Goal: Task Accomplishment & Management: Use online tool/utility

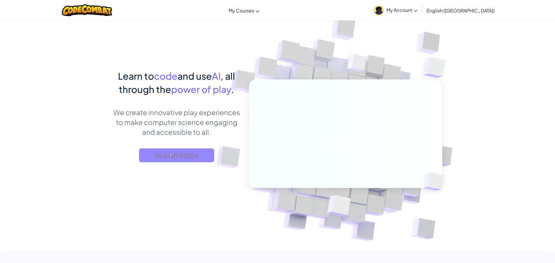
click at [184, 154] on span "Go to My Courses" at bounding box center [176, 156] width 75 height 14
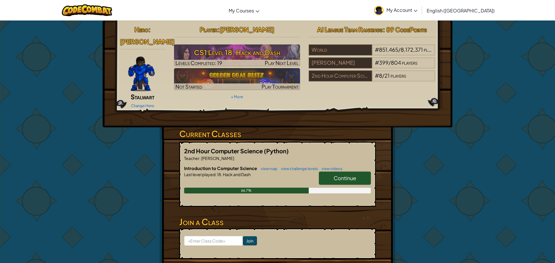
click at [346, 175] on span "Continue" at bounding box center [345, 178] width 23 height 7
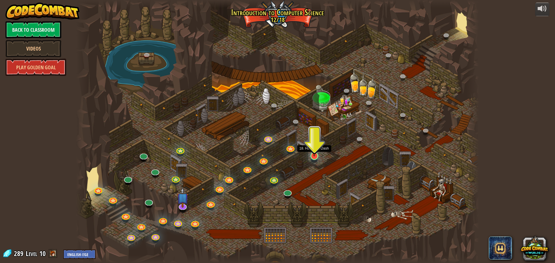
click at [315, 155] on img at bounding box center [314, 144] width 11 height 25
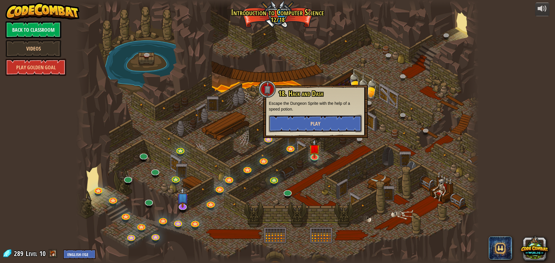
click at [312, 127] on span "Play" at bounding box center [315, 123] width 10 height 7
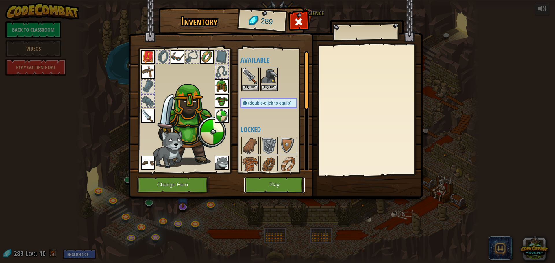
click at [266, 185] on button "Play" at bounding box center [274, 185] width 60 height 16
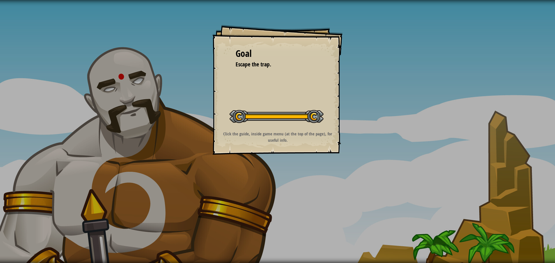
click at [313, 116] on div at bounding box center [276, 116] width 94 height 13
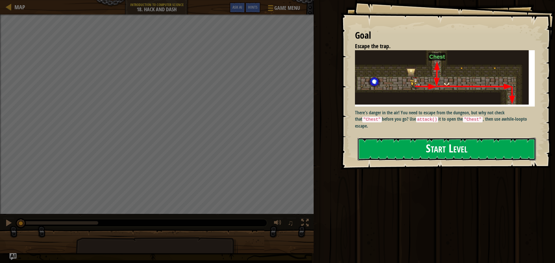
click at [443, 146] on button "Start Level" at bounding box center [447, 149] width 178 height 23
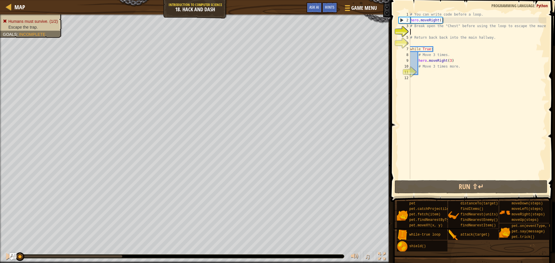
click at [420, 67] on div "# You can write code before a loop. hero . moveRight ( ) # Break open the "Ches…" at bounding box center [477, 101] width 137 height 179
type textarea "# Move 3 times more."
click at [423, 71] on div "# You can write code before a loop. hero . moveRight ( ) # Break open the "Ches…" at bounding box center [477, 101] width 137 height 179
type textarea "H"
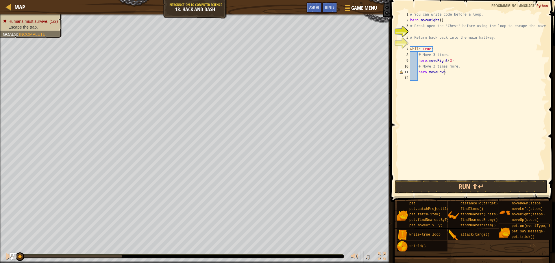
scroll to position [3, 5]
type textarea "hero.moveDown2"
click at [419, 74] on div "# You can write code before a loop. hero . moveRight ( ) # Break open the "Ches…" at bounding box center [477, 101] width 137 height 179
drag, startPoint x: 426, startPoint y: 77, endPoint x: 423, endPoint y: 78, distance: 3.4
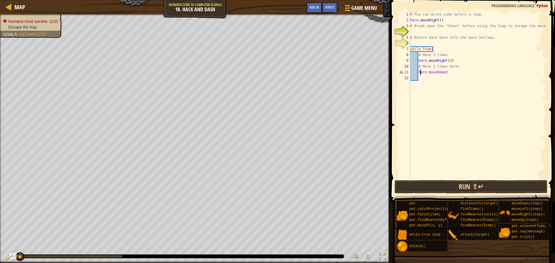
click at [426, 77] on div "# You can write code before a loop. hero . moveRight ( ) # Break open the "Ches…" at bounding box center [477, 101] width 137 height 179
type textarea "h"
click at [445, 72] on div "# You can write code before a loop. hero . moveRight ( ) # Break open the "Ches…" at bounding box center [477, 101] width 137 height 179
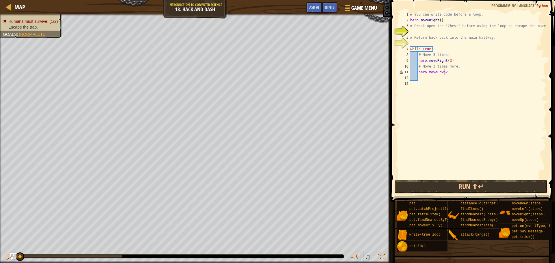
scroll to position [3, 5]
click at [449, 71] on div "# You can write code before a loop. hero . moveRight ( ) # Break open the "Ches…" at bounding box center [477, 101] width 137 height 179
type textarea "hero.moveDown(2)"
click at [440, 184] on button "Run ⇧↵" at bounding box center [471, 186] width 153 height 13
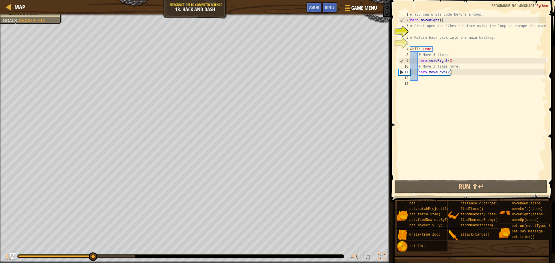
click at [448, 72] on div "# You can write code before a loop. hero . moveRight ( ) # Break open the "Ches…" at bounding box center [477, 101] width 137 height 179
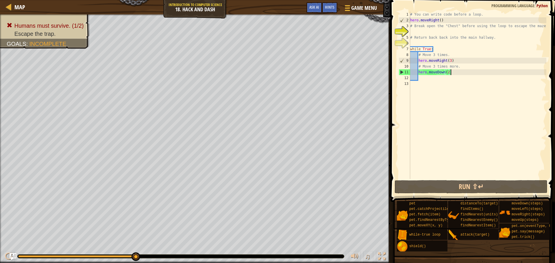
scroll to position [3, 1]
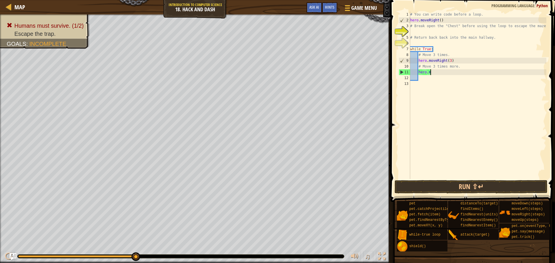
type textarea "h"
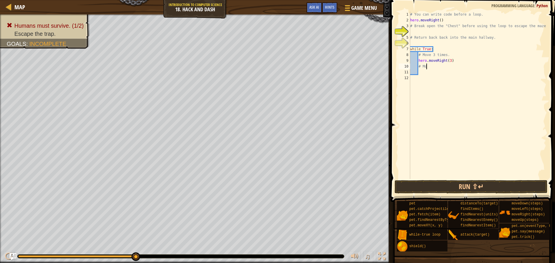
type textarea "#"
type textarea "h"
type textarea "#"
type textarea "w"
type textarea "#"
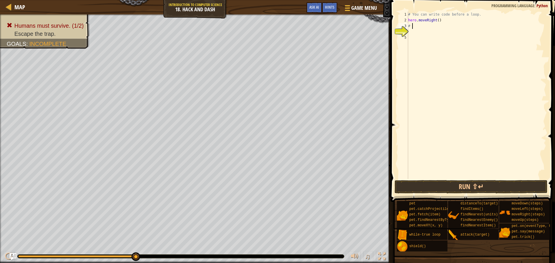
type textarea "#"
type textarea "h"
type textarea "#"
click at [258, 175] on div "Humans must survive. (1/2) Escape the trap. Goals : Incomplete" at bounding box center [195, 138] width 390 height 249
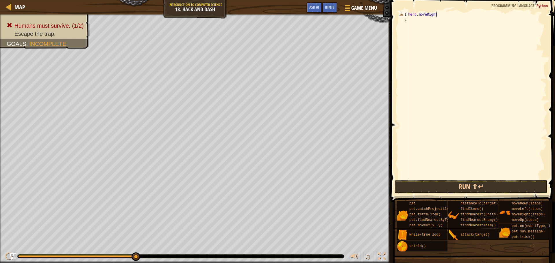
type textarea "hero.moveRight()"
type textarea "hero.moveUp()"
type textarea "hero.attack("Chest")"
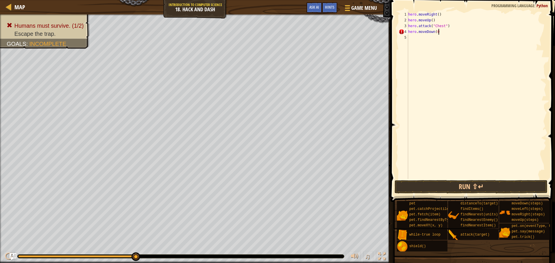
scroll to position [3, 4]
type textarea "hero.moveDown()"
type textarea "h"
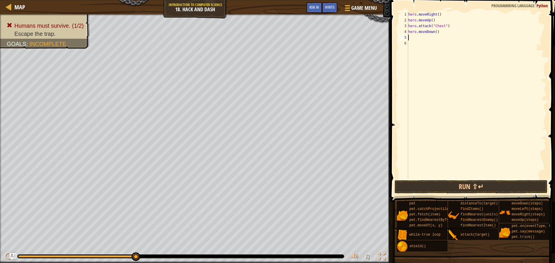
type textarea "W"
type textarea "while True:"
type textarea "hero.moveRight(3)"
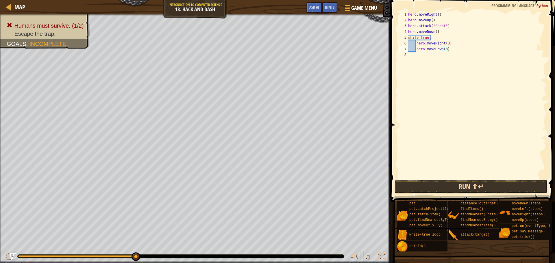
type textarea "hero.moveDown(3)"
click at [447, 186] on button "Run ⇧↵" at bounding box center [471, 186] width 153 height 13
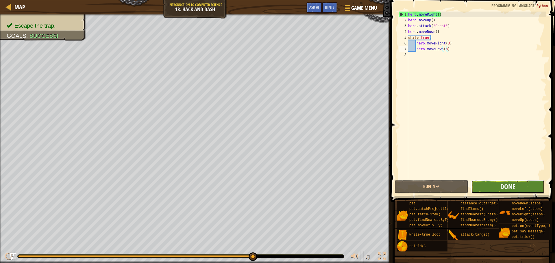
click at [532, 190] on button "Done" at bounding box center [507, 186] width 73 height 13
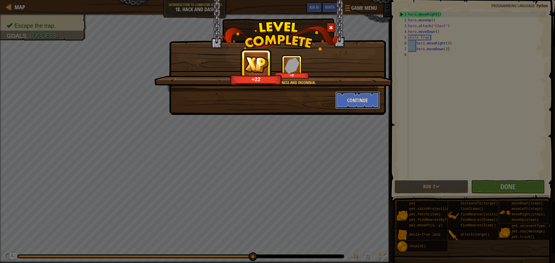
click at [358, 101] on button "Continue" at bounding box center [357, 100] width 45 height 17
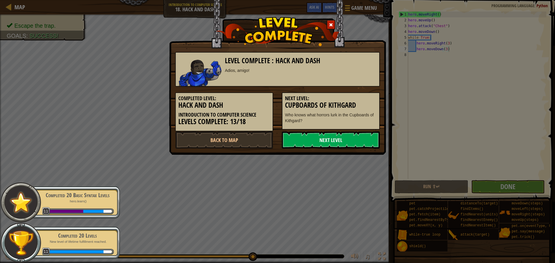
click at [333, 137] on link "Next Level" at bounding box center [331, 140] width 98 height 17
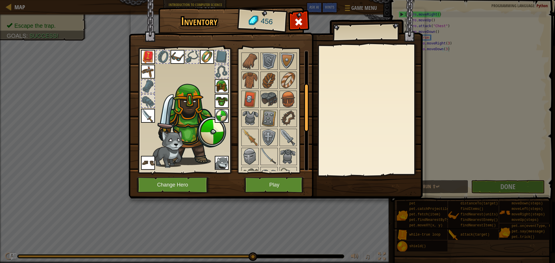
scroll to position [88, 0]
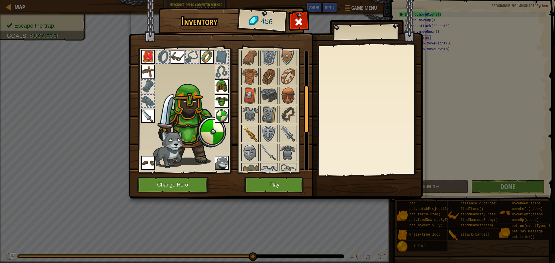
click at [250, 131] on img at bounding box center [250, 134] width 16 height 16
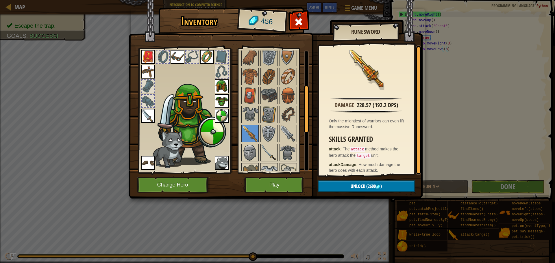
click at [275, 153] on img at bounding box center [269, 153] width 16 height 16
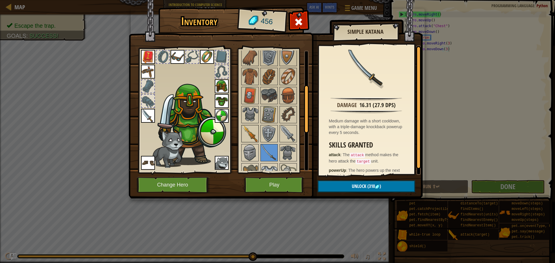
click at [249, 133] on img at bounding box center [250, 134] width 16 height 16
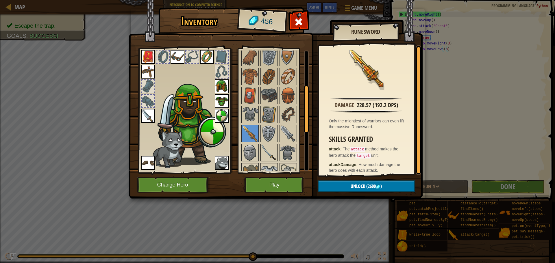
click at [275, 154] on img at bounding box center [269, 153] width 16 height 16
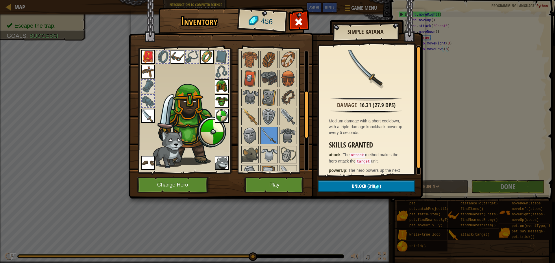
scroll to position [103, 0]
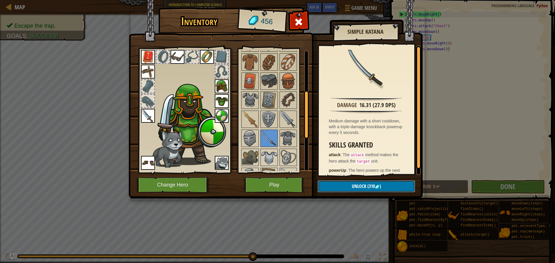
click at [386, 184] on button "Unlock (310 )" at bounding box center [366, 187] width 97 height 12
click at [386, 184] on button "Confirm" at bounding box center [366, 187] width 97 height 12
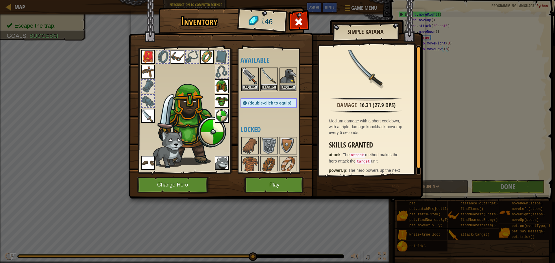
click at [269, 85] on button "Equip" at bounding box center [269, 87] width 16 height 6
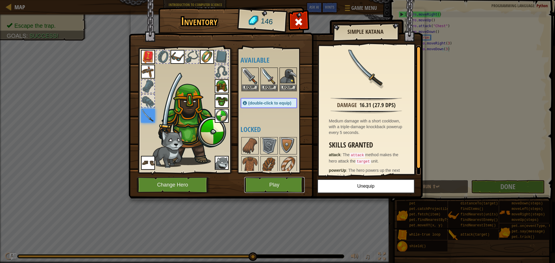
click at [284, 179] on button "Play" at bounding box center [274, 185] width 60 height 16
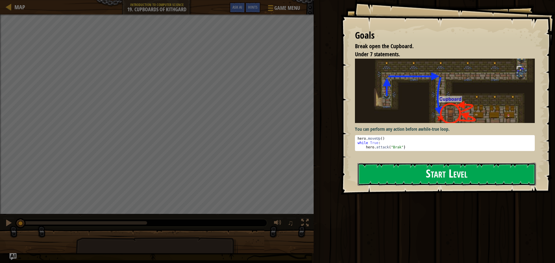
click at [408, 180] on button "Start Level" at bounding box center [447, 174] width 178 height 23
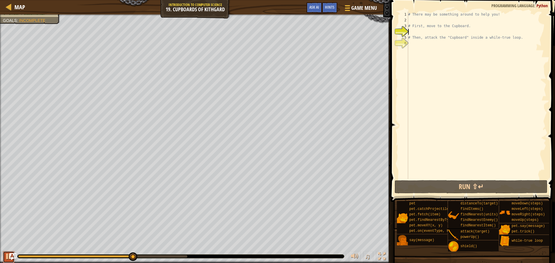
click at [7, 256] on div at bounding box center [9, 257] width 8 height 8
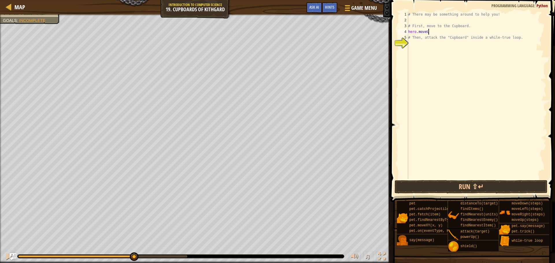
scroll to position [3, 3]
type textarea "hero.moveUp()"
click at [417, 48] on div "# There may be something around to help you! # First, move to the Cupboard. her…" at bounding box center [476, 101] width 139 height 179
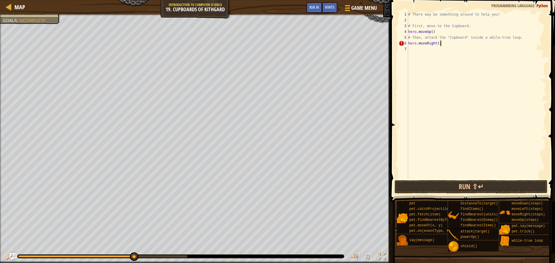
type textarea "hero.moveRight(2)"
type textarea "hero.moveDown(2)"
type textarea "hero.attack("Cupboard")"
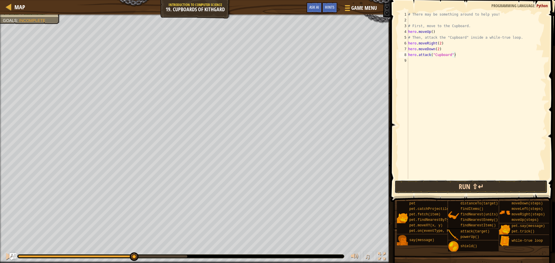
click at [496, 188] on button "Run ⇧↵" at bounding box center [471, 186] width 153 height 13
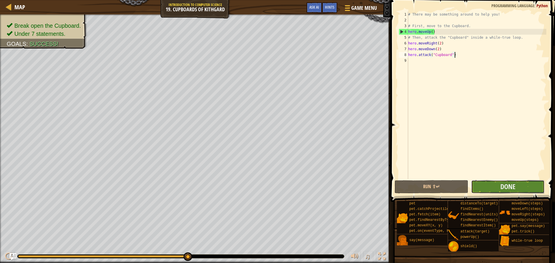
click at [497, 182] on button "Done" at bounding box center [507, 186] width 73 height 13
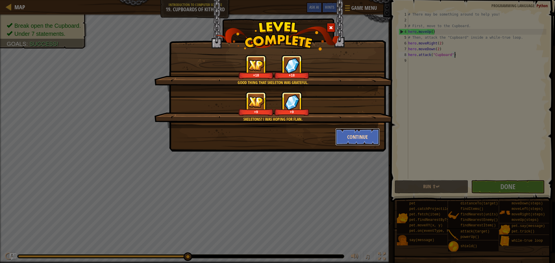
click at [355, 137] on button "Continue" at bounding box center [357, 136] width 45 height 17
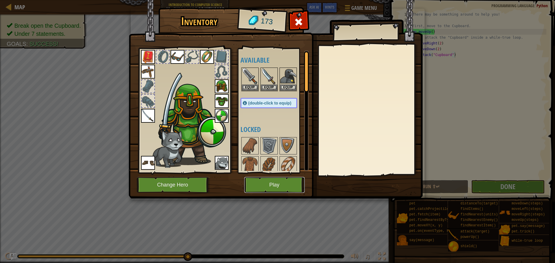
click at [295, 184] on button "Play" at bounding box center [274, 185] width 60 height 16
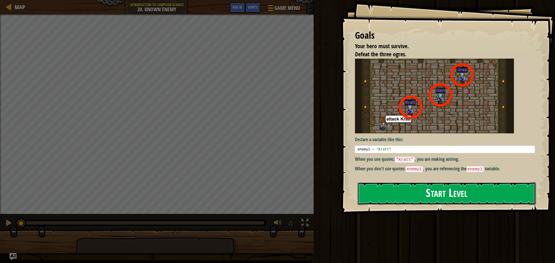
click at [463, 188] on button "Start Level" at bounding box center [447, 193] width 178 height 23
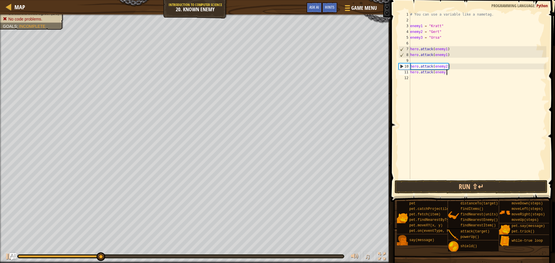
scroll to position [3, 5]
click at [6, 258] on div at bounding box center [9, 257] width 8 height 8
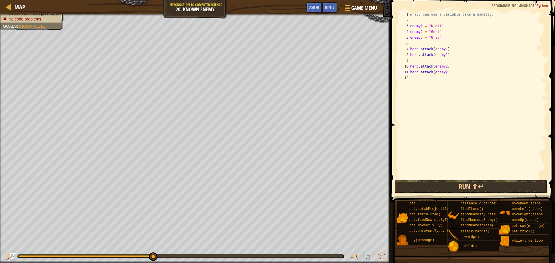
type textarea "hero.attack(enemy2)"
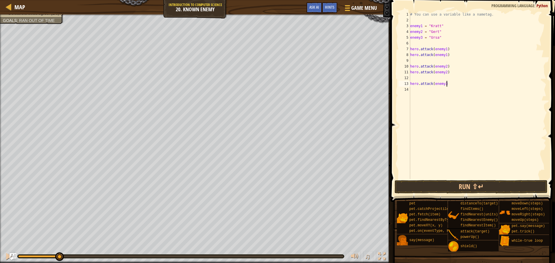
type textarea "hero.attack(enemy3)"
drag, startPoint x: 448, startPoint y: 84, endPoint x: 404, endPoint y: 82, distance: 44.0
click at [404, 82] on div "hero 1 2 3 4 5 6 7 8 9 10 11 12 13 14 15 # You can use a variable like a nameta…" at bounding box center [471, 96] width 149 height 168
drag, startPoint x: 419, startPoint y: 90, endPoint x: 407, endPoint y: 92, distance: 12.2
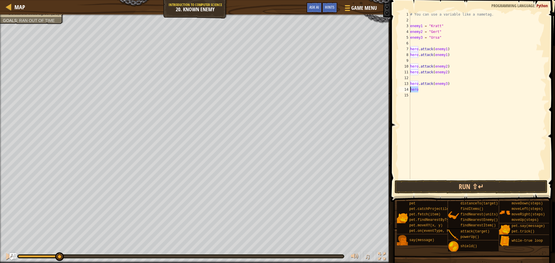
click at [407, 92] on div "hero.attack(enemy3) 1 2 3 4 5 6 7 8 9 10 11 12 13 14 15 # You can use a variabl…" at bounding box center [471, 96] width 149 height 168
paste textarea ".attack(enemy3)"
type textarea "hero.attack(enemy3)"
click at [438, 188] on button "Run ⇧↵" at bounding box center [471, 186] width 153 height 13
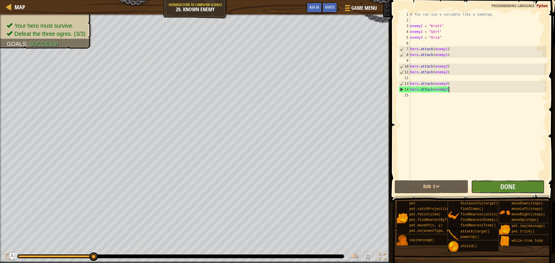
click at [494, 185] on button "Done" at bounding box center [507, 186] width 73 height 13
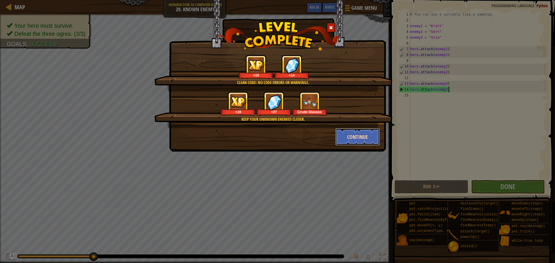
click at [355, 137] on button "Continue" at bounding box center [357, 136] width 45 height 17
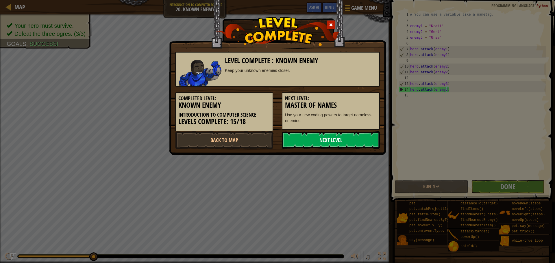
click at [352, 136] on link "Next Level" at bounding box center [331, 140] width 98 height 17
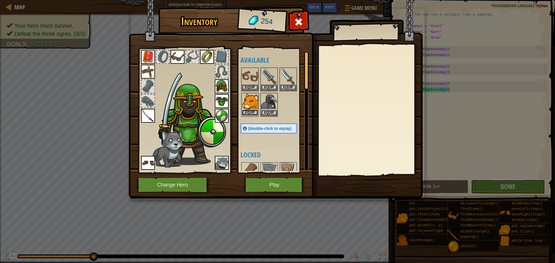
click at [249, 112] on button "Equip" at bounding box center [250, 113] width 16 height 6
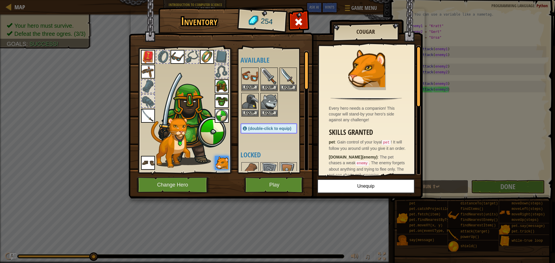
click at [253, 78] on img at bounding box center [250, 76] width 16 height 16
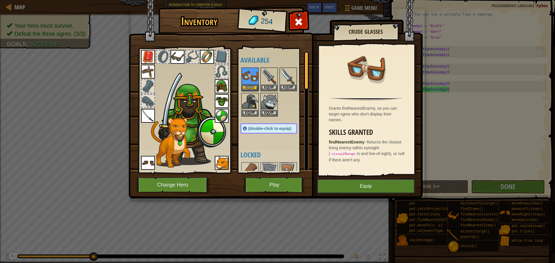
click at [178, 54] on img at bounding box center [178, 57] width 14 height 14
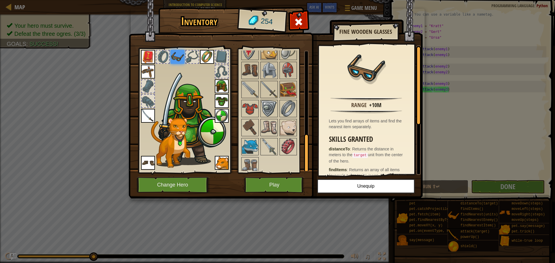
scroll to position [277, 0]
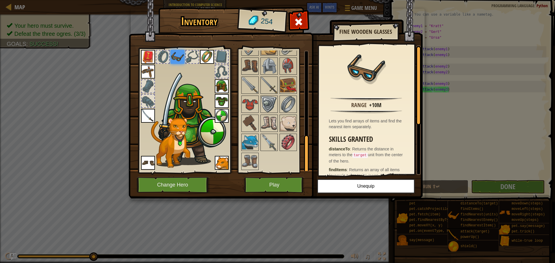
click at [258, 137] on div at bounding box center [274, 28] width 68 height 286
click at [252, 140] on img at bounding box center [250, 142] width 16 height 16
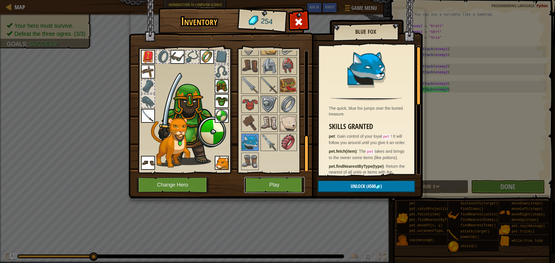
click at [274, 182] on button "Play" at bounding box center [274, 185] width 60 height 16
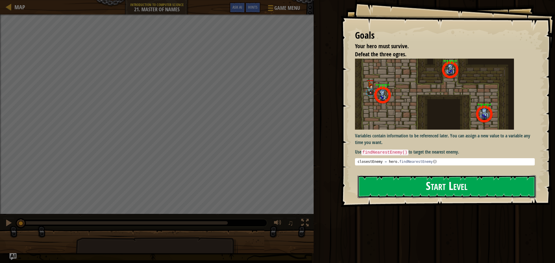
click at [419, 185] on button "Start Level" at bounding box center [447, 186] width 178 height 23
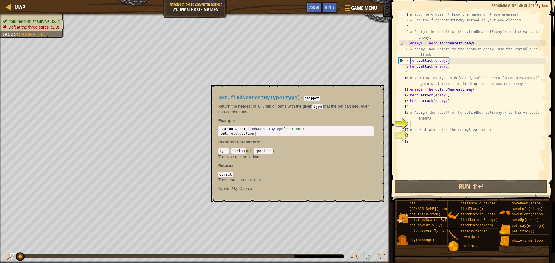
click at [438, 221] on span "pet.findNearestByType(type)" at bounding box center [437, 220] width 56 height 4
click at [378, 92] on button "×" at bounding box center [377, 92] width 5 height 8
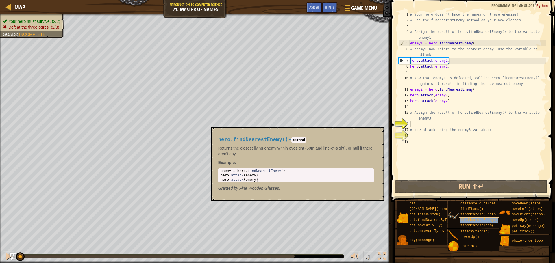
click at [479, 223] on div "findNearestEnemy()" at bounding box center [486, 220] width 55 height 5
click at [227, 173] on div "enemy = hero . findNearestEnemy ( ) hero . attack ( enemy ) hero . attack ( ene…" at bounding box center [295, 180] width 153 height 22
drag, startPoint x: 233, startPoint y: 171, endPoint x: 238, endPoint y: 173, distance: 5.5
click at [237, 172] on div "enemy = hero . findNearestEnemy ( ) hero . attack ( enemy ) hero . attack ( ene…" at bounding box center [295, 180] width 153 height 22
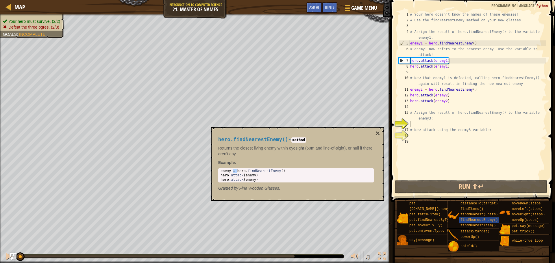
click at [241, 177] on div "enemy = hero . findNearestEnemy ( ) hero . attack ( enemy ) hero . attack ( ene…" at bounding box center [295, 180] width 153 height 22
drag, startPoint x: 238, startPoint y: 171, endPoint x: 296, endPoint y: 173, distance: 58.7
click at [296, 173] on div "enemy = hero . findNearestEnemy ( ) hero . attack ( enemy ) hero . attack ( ene…" at bounding box center [295, 180] width 153 height 22
click at [250, 179] on div "enemy = hero . findNearestEnemy ( ) hero . attack ( enemy ) hero . attack ( ene…" at bounding box center [295, 180] width 153 height 22
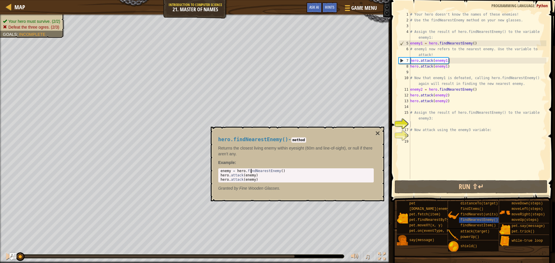
click at [251, 173] on div "enemy = hero . findNearestEnemy ( ) hero . attack ( enemy ) hero . attack ( ene…" at bounding box center [295, 180] width 153 height 22
click at [251, 176] on div "enemy = hero . findNearestEnemy ( ) hero . attack ( enemy ) hero . attack ( ene…" at bounding box center [295, 180] width 153 height 22
type textarea "hero.attack(enemy)"
click at [251, 176] on div "enemy = hero . findNearestEnemy ( ) hero . attack ( enemy ) hero . attack ( ene…" at bounding box center [295, 180] width 153 height 22
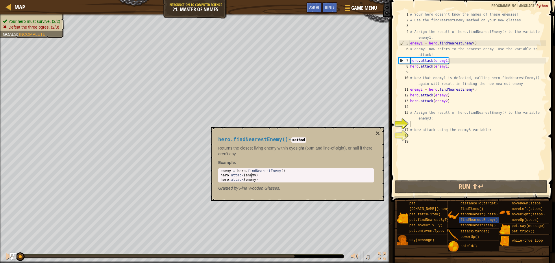
click at [251, 176] on div "enemy = hero . findNearestEnemy ( ) hero . attack ( enemy ) hero . attack ( ene…" at bounding box center [295, 180] width 153 height 22
click at [377, 132] on button "×" at bounding box center [377, 133] width 5 height 8
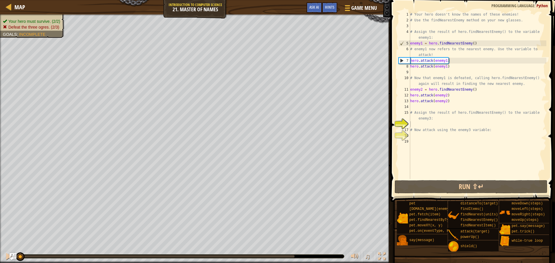
click at [414, 44] on div "# Your hero doesn't know the names of these enemies! # Use the findNearestEnemy…" at bounding box center [477, 101] width 137 height 179
click at [442, 63] on div "# Your hero doesn't know the names of these enemies! # Use the findNearestEnemy…" at bounding box center [477, 101] width 137 height 179
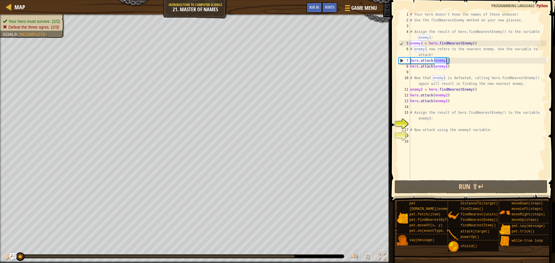
click at [418, 89] on div "# Your hero doesn't know the names of these enemies! # Use the findNearestEnemy…" at bounding box center [477, 101] width 137 height 179
click at [442, 95] on div "# Your hero doesn't know the names of these enemies! # Use the findNearestEnemy…" at bounding box center [477, 101] width 137 height 179
type textarea "hero.attack(enemy2)"
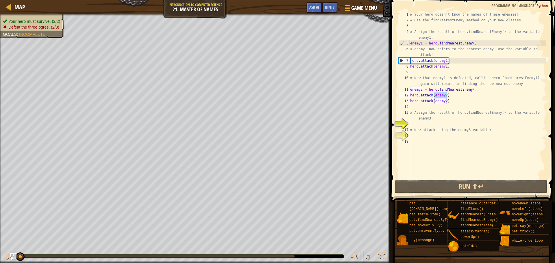
click at [414, 124] on div "# Your hero doesn't know the names of these enemies! # Use the findNearestEnemy…" at bounding box center [477, 101] width 137 height 179
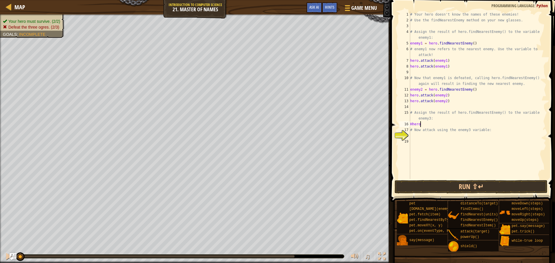
scroll to position [3, 1]
type textarea "H"
type textarea "# Assign the result of hero.findNearestEnemy() to the variable en"
click at [427, 133] on div "# Your hero doesn't know the names of these enemies! # Use the findNearestEnemy…" at bounding box center [477, 101] width 137 height 179
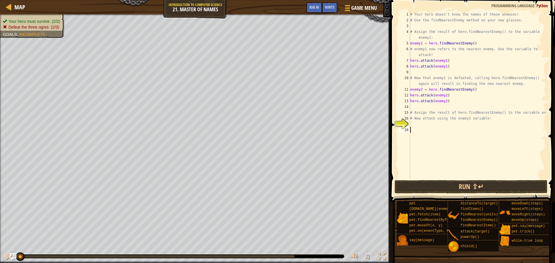
type textarea "h"
click at [442, 129] on div "# Your hero doesn't know the names of these enemies! # Use the findNearestEnemy…" at bounding box center [477, 101] width 137 height 179
click at [456, 130] on div "# Your hero doesn't know the names of these enemies! # Use the findNearestEnemy…" at bounding box center [477, 101] width 137 height 179
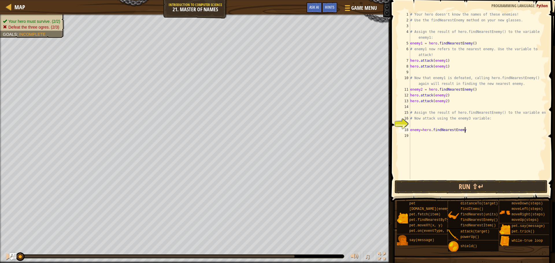
scroll to position [3, 8]
type textarea "enemy=hero.findNearestEnemy()"
type textarea "hero.attack(enemy3)"
click at [493, 188] on button "Run ⇧↵" at bounding box center [471, 186] width 153 height 13
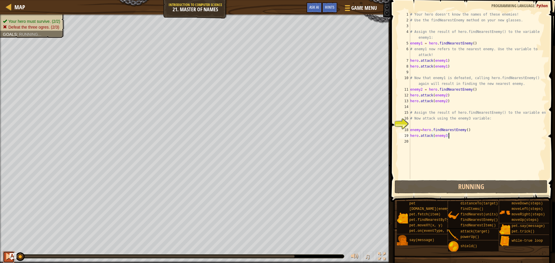
click at [5, 258] on div at bounding box center [9, 257] width 8 height 8
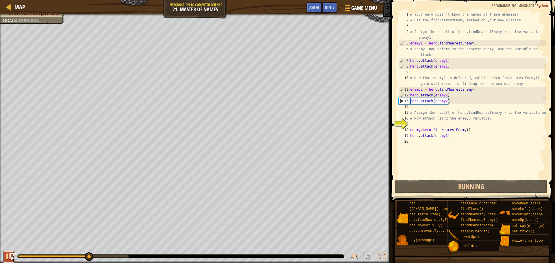
click at [6, 255] on div at bounding box center [9, 257] width 8 height 8
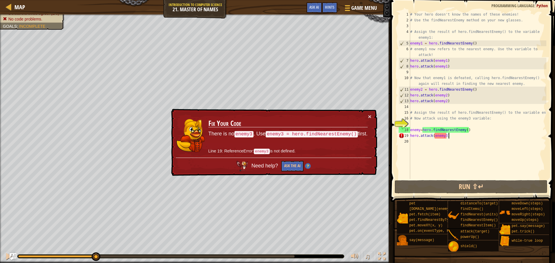
click at [411, 142] on div "# Your hero doesn't know the names of these enemies! # Use the findNearestEnemy…" at bounding box center [477, 101] width 137 height 179
click at [447, 136] on div "# Your hero doesn't know the names of these enemies! # Use the findNearestEnemy…" at bounding box center [477, 101] width 137 height 179
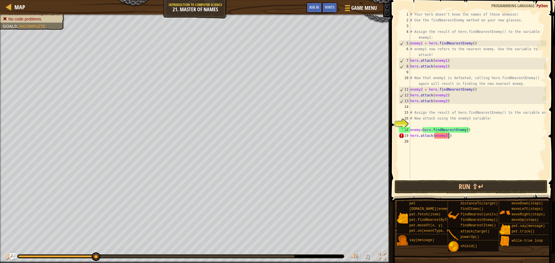
click at [434, 136] on div "# Your hero doesn't know the names of these enemies! # Use the findNearestEnemy…" at bounding box center [477, 101] width 137 height 179
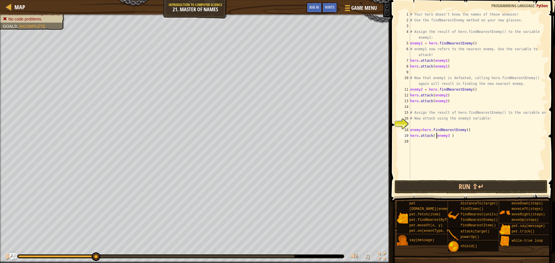
click at [451, 138] on div "# Your hero doesn't know the names of these enemies! # Use the findNearestEnemy…" at bounding box center [477, 101] width 137 height 179
click at [436, 136] on div "# Your hero doesn't know the names of these enemies! # Use the findNearestEnemy…" at bounding box center [477, 101] width 137 height 179
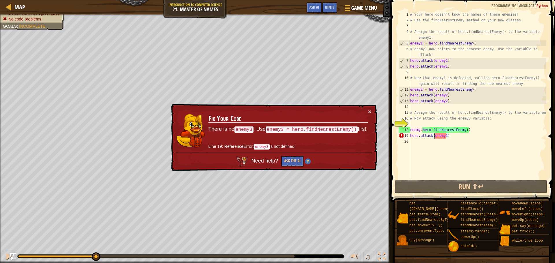
click at [421, 128] on div "# Your hero doesn't know the names of these enemies! # Use the findNearestEnemy…" at bounding box center [477, 101] width 137 height 179
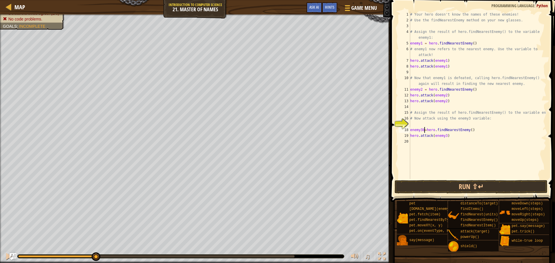
scroll to position [3, 2]
click at [426, 130] on div "# Your hero doesn't know the names of these enemies! # Use the findNearestEnemy…" at bounding box center [477, 101] width 137 height 179
drag, startPoint x: 450, startPoint y: 138, endPoint x: 397, endPoint y: 136, distance: 52.9
click at [397, 136] on div "enemy3 = hero.findNearestEnemy() 1 2 3 4 5 6 7 8 9 10 11 12 13 14 15 16 17 18 1…" at bounding box center [471, 96] width 149 height 168
type textarea "hero.attack(enemy3)"
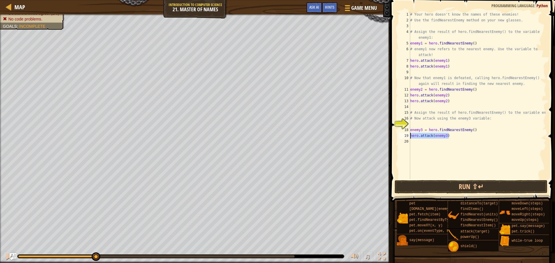
click at [414, 142] on div "# Your hero doesn't know the names of these enemies! # Use the findNearestEnemy…" at bounding box center [477, 101] width 137 height 179
paste textarea "hero.attack(enemy3)"
type textarea "hero.attack(enemy3)"
click at [442, 188] on button "Run ⇧↵" at bounding box center [471, 186] width 153 height 13
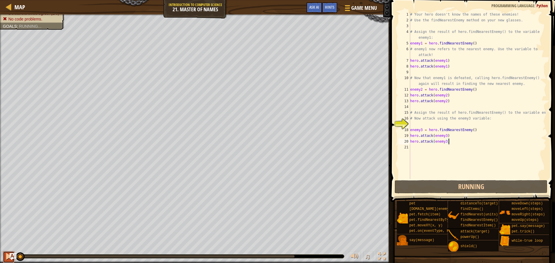
click at [5, 257] on div at bounding box center [9, 257] width 8 height 8
click at [7, 258] on div at bounding box center [9, 257] width 8 height 8
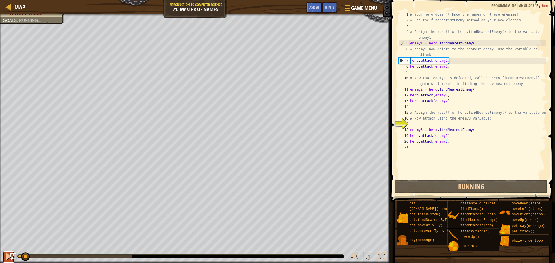
click at [7, 258] on div at bounding box center [9, 257] width 8 height 8
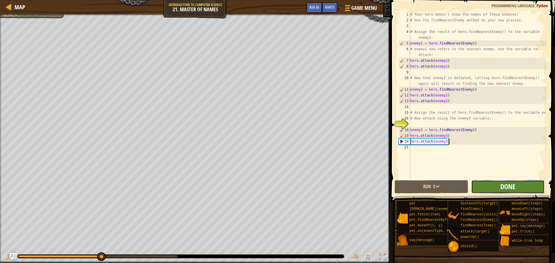
click at [508, 184] on span "Done" at bounding box center [507, 186] width 15 height 9
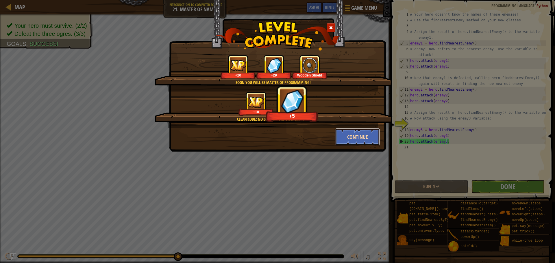
click at [349, 138] on button "Continue" at bounding box center [357, 136] width 45 height 17
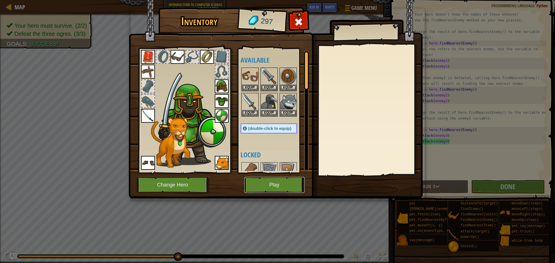
click at [286, 183] on button "Play" at bounding box center [274, 185] width 60 height 16
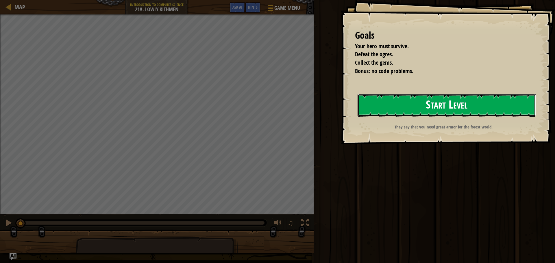
click at [480, 102] on button "Start Level" at bounding box center [447, 105] width 178 height 23
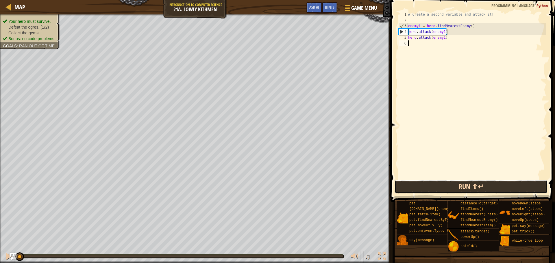
click at [467, 190] on button "Run ⇧↵" at bounding box center [471, 186] width 153 height 13
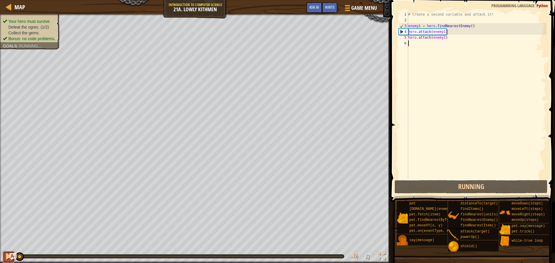
click at [6, 258] on div at bounding box center [9, 257] width 8 height 8
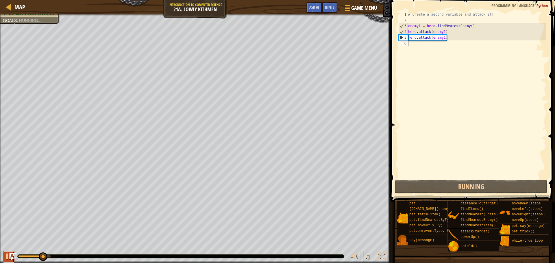
click at [6, 258] on div at bounding box center [9, 257] width 8 height 8
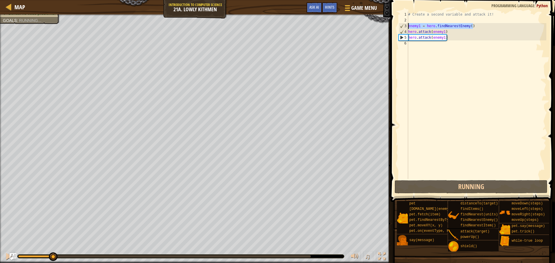
drag, startPoint x: 476, startPoint y: 25, endPoint x: 407, endPoint y: 27, distance: 69.1
click at [407, 27] on div "1 2 3 4 5 6 # Create a second variable and attack it! enemy1 = hero . findNeare…" at bounding box center [471, 96] width 149 height 168
type textarea "enemy1 = hero.findNearestEnemy()"
click at [410, 46] on div "# Create a second variable and attack it! enemy1 = hero . findNearestEnemy ( ) …" at bounding box center [476, 101] width 139 height 179
paste textarea "enemy1 = hero.findNearestEnemy()"
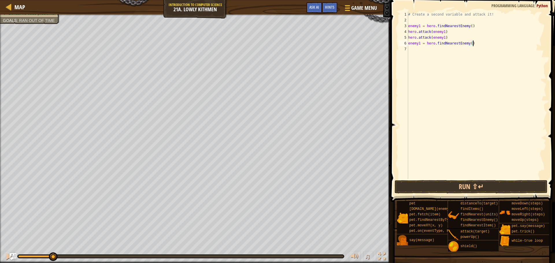
click at [419, 43] on div "# Create a second variable and attack it! enemy1 = hero . findNearestEnemy ( ) …" at bounding box center [476, 101] width 139 height 179
click at [421, 44] on div "# Create a second variable and attack it! enemy1 = hero . findNearestEnemy ( ) …" at bounding box center [476, 101] width 139 height 179
type textarea "enemy2 = hero.findNearestEnemy()"
click at [410, 50] on div "# Create a second variable and attack it! enemy1 = hero . findNearestEnemy ( ) …" at bounding box center [476, 101] width 139 height 179
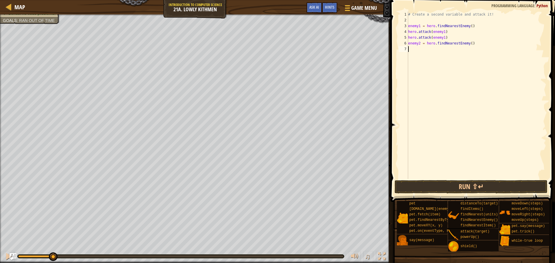
scroll to position [3, 0]
drag, startPoint x: 448, startPoint y: 40, endPoint x: 403, endPoint y: 38, distance: 44.3
click at [403, 38] on div "1 2 3 4 5 6 7 # Create a second variable and attack it! enemy1 = hero . findNea…" at bounding box center [471, 96] width 149 height 168
type textarea "hero.attack(enemy1)"
click at [410, 49] on div "# Create a second variable and attack it! enemy1 = hero . findNearestEnemy ( ) …" at bounding box center [476, 101] width 139 height 179
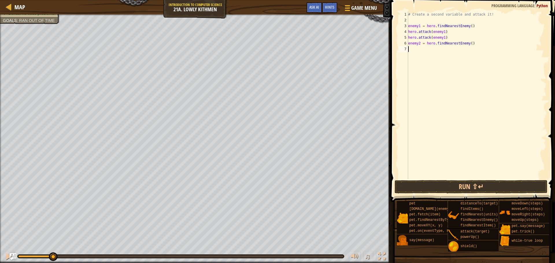
paste textarea "hero.attack(enemy1)"
click at [445, 51] on div "# Create a second variable and attack it! enemy1 = hero . findNearestEnemy ( ) …" at bounding box center [476, 101] width 139 height 179
type textarea "hero.attack(enemy2)"
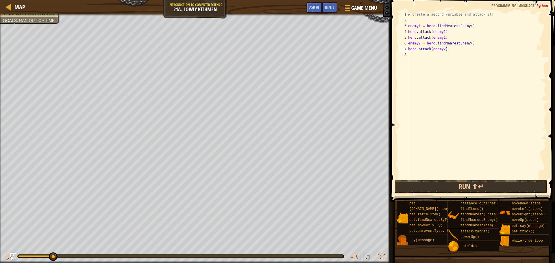
drag, startPoint x: 405, startPoint y: 47, endPoint x: 409, endPoint y: 50, distance: 5.1
click at [410, 49] on div "# Create a second variable and attack it! enemy1 = hero . findNearestEnemy ( ) …" at bounding box center [476, 101] width 139 height 179
click at [411, 54] on div "# Create a second variable and attack it! enemy1 = hero . findNearestEnemy ( ) …" at bounding box center [476, 101] width 139 height 179
paste textarea "ero.attack(enemy2)"
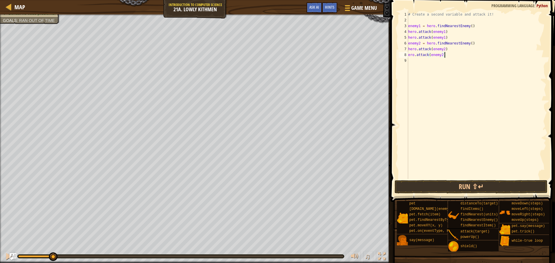
click at [409, 54] on div "# Create a second variable and attack it! enemy1 = hero . findNearestEnemy ( ) …" at bounding box center [476, 101] width 139 height 179
type textarea "hero.attack(enemy2)"
click at [479, 189] on button "Run ⇧↵" at bounding box center [471, 186] width 153 height 13
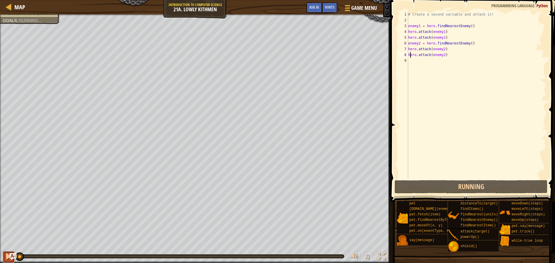
click at [7, 256] on div at bounding box center [9, 257] width 8 height 8
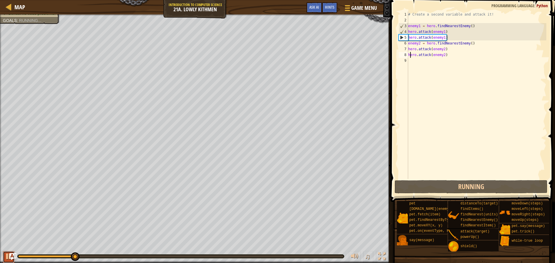
click at [5, 257] on div at bounding box center [9, 257] width 8 height 8
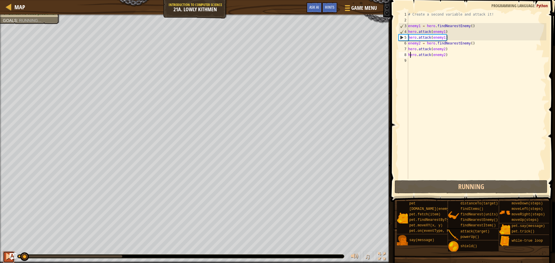
click at [8, 253] on div at bounding box center [9, 257] width 8 height 8
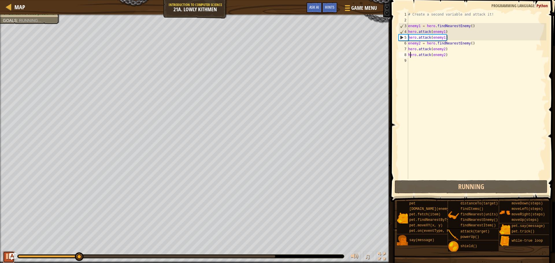
click at [7, 255] on div at bounding box center [9, 257] width 8 height 8
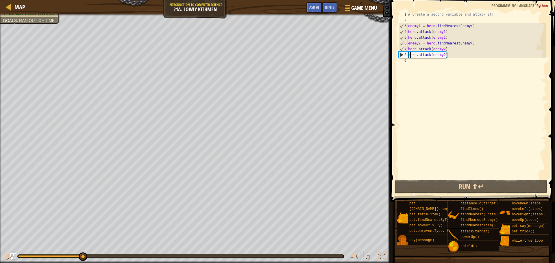
click at [414, 64] on div "# Create a second variable and attack it! enemy1 = hero . findNearestEnemy ( ) …" at bounding box center [476, 101] width 139 height 179
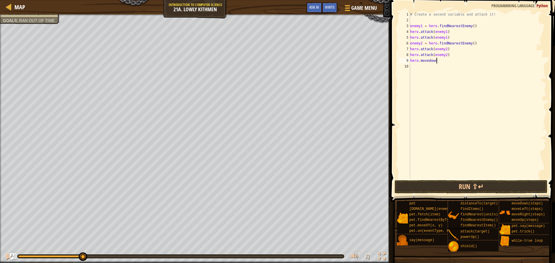
scroll to position [3, 3]
type textarea "hero.movedown(1)"
click at [489, 182] on button "Run ⇧↵" at bounding box center [471, 186] width 153 height 13
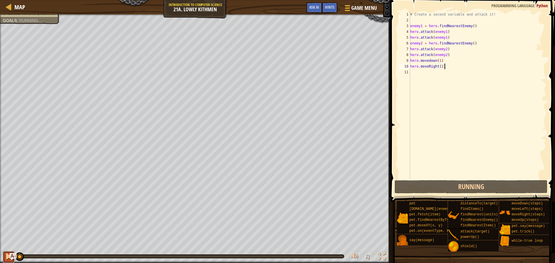
click at [7, 260] on div at bounding box center [9, 257] width 8 height 8
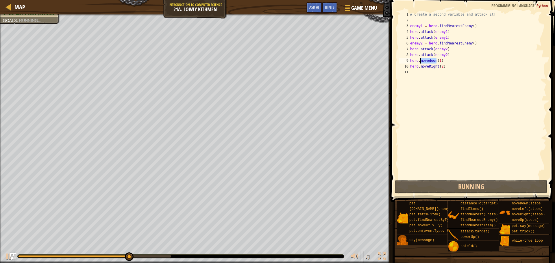
drag, startPoint x: 436, startPoint y: 61, endPoint x: 421, endPoint y: 59, distance: 15.7
click at [421, 59] on div "# Create a second variable and attack it! enemy1 = hero . findNearestEnemy ( ) …" at bounding box center [477, 101] width 137 height 179
type textarea "hero.movedown(1)"
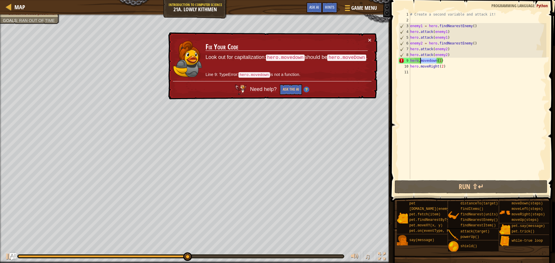
click at [435, 61] on div "# Create a second variable and attack it! enemy1 = hero . findNearestEnemy ( ) …" at bounding box center [477, 96] width 137 height 168
click at [459, 83] on div "# Create a second variable and attack it! enemy1 = hero . findNearestEnemy ( ) …" at bounding box center [477, 101] width 137 height 179
click at [451, 84] on div "# Create a second variable and attack it! enemy1 = hero . findNearestEnemy ( ) …" at bounding box center [477, 101] width 137 height 179
click at [431, 59] on div "# Create a second variable and attack it! enemy1 = hero . findNearestEnemy ( ) …" at bounding box center [477, 101] width 137 height 179
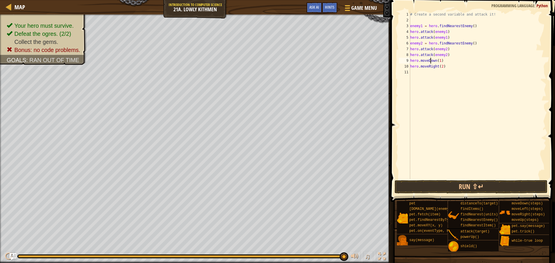
scroll to position [3, 3]
type textarea "hero.moveDown(1)"
click at [473, 188] on button "Run ⇧↵" at bounding box center [471, 186] width 153 height 13
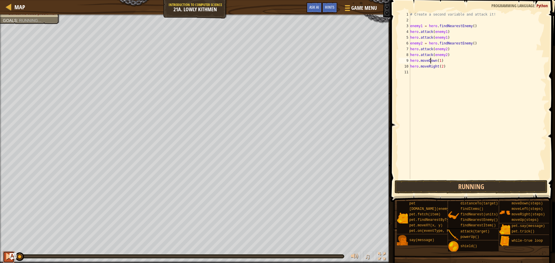
click at [0, 0] on div at bounding box center [0, 0] width 0 height 0
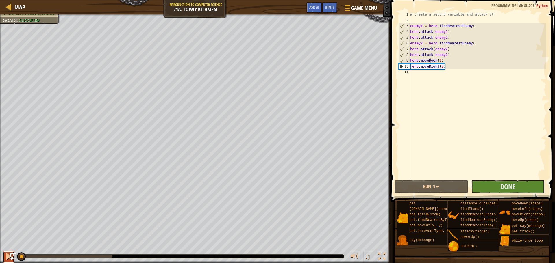
click at [5, 255] on div at bounding box center [9, 257] width 8 height 8
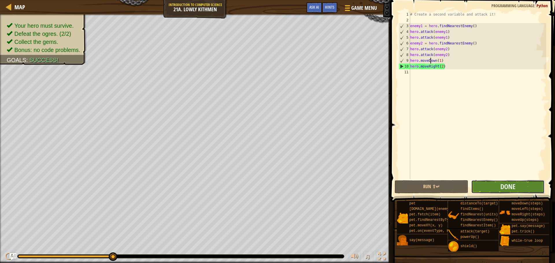
click at [496, 184] on button "Done" at bounding box center [507, 186] width 73 height 13
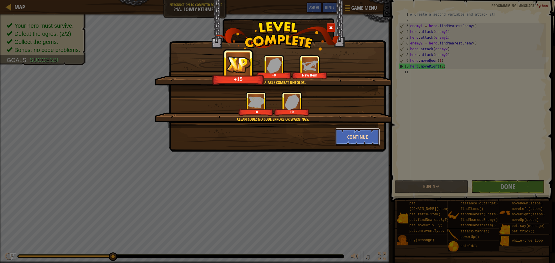
click at [362, 140] on button "Continue" at bounding box center [357, 136] width 45 height 17
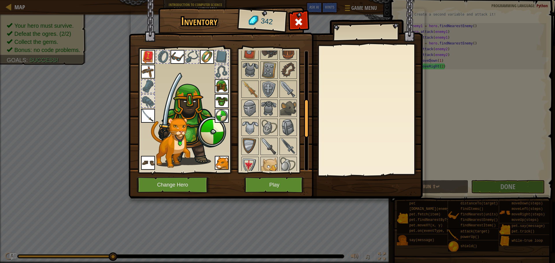
scroll to position [149, 0]
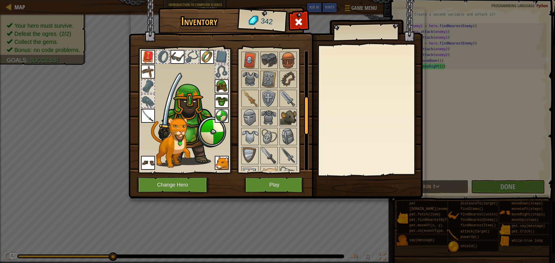
click at [285, 114] on img at bounding box center [288, 118] width 16 height 16
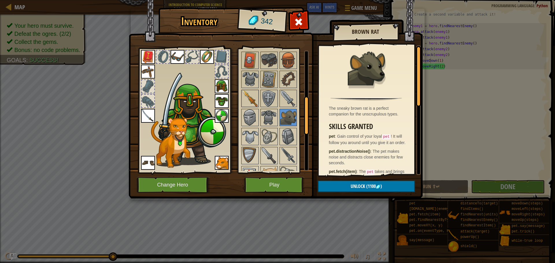
click at [253, 104] on img at bounding box center [250, 98] width 16 height 16
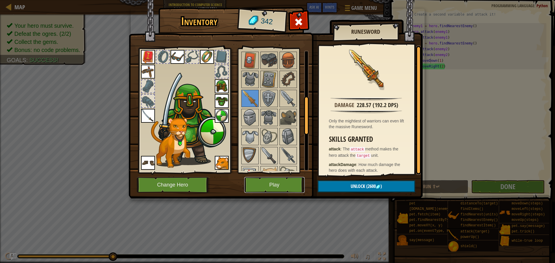
click at [271, 181] on button "Play" at bounding box center [274, 185] width 60 height 16
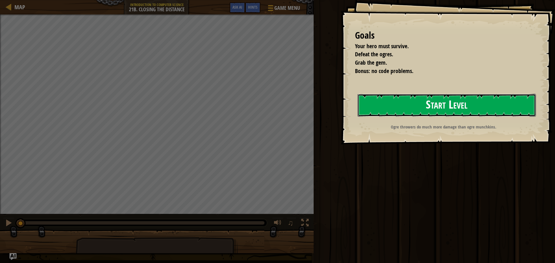
click at [469, 105] on button "Start Level" at bounding box center [447, 105] width 178 height 23
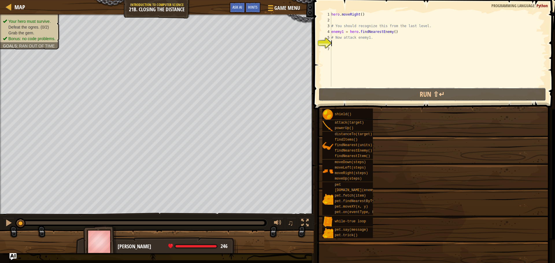
click at [448, 99] on button "Run ⇧↵" at bounding box center [432, 94] width 227 height 13
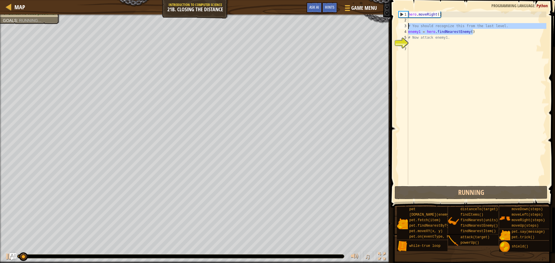
drag, startPoint x: 416, startPoint y: 30, endPoint x: 450, endPoint y: 55, distance: 41.9
click at [420, 33] on div "hero . moveRight ( ) # You should recognize this from the last level. enemy1 = …" at bounding box center [476, 104] width 139 height 185
click at [453, 61] on div "hero . moveRight ( ) # You should recognize this from the last level. enemy1 = …" at bounding box center [476, 104] width 139 height 185
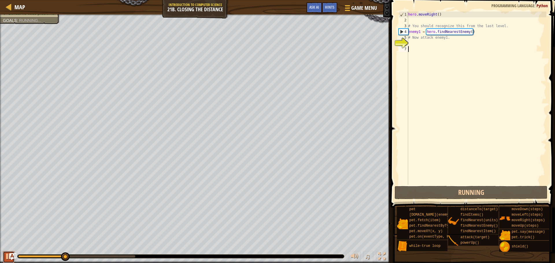
click at [5, 256] on div at bounding box center [9, 257] width 8 height 8
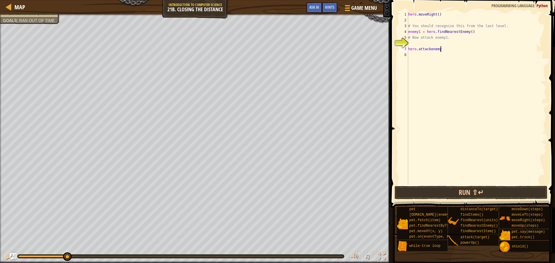
scroll to position [3, 4]
type textarea "hero.attackenemy(1)"
drag, startPoint x: 447, startPoint y: 49, endPoint x: 408, endPoint y: 49, distance: 39.9
click at [408, 49] on div "hero.attackenemy(1) 1 2 3 4 5 6 7 8 hero . moveRight ( ) # You should recognize…" at bounding box center [471, 98] width 149 height 173
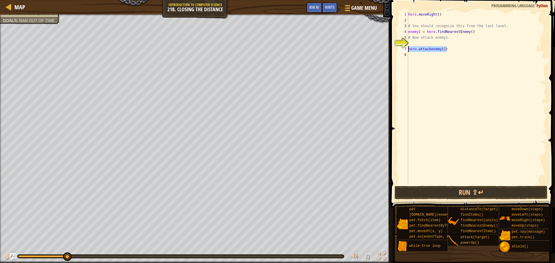
click at [411, 57] on div "hero . moveRight ( ) # You should recognize this from the last level. enemy1 = …" at bounding box center [476, 104] width 139 height 185
paste textarea "hero.attackenemy(1)"
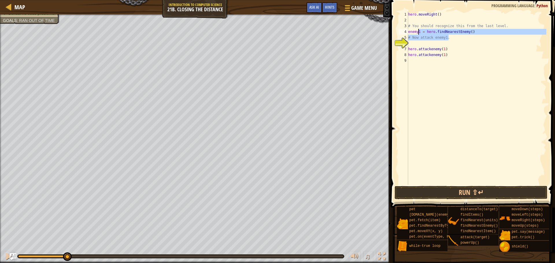
drag, startPoint x: 473, startPoint y: 35, endPoint x: 412, endPoint y: 31, distance: 61.4
click at [407, 33] on div "hero.attackenemy(1) 1 2 3 4 5 6 7 8 9 hero . moveRight ( ) # You should recogni…" at bounding box center [471, 98] width 149 height 173
click at [407, 33] on div "4" at bounding box center [404, 32] width 10 height 6
drag, startPoint x: 407, startPoint y: 30, endPoint x: 481, endPoint y: 33, distance: 74.3
click at [481, 33] on div "enemy1 = hero.findNearestEnemy() 1 2 3 4 5 6 7 8 9 hero . moveRight ( ) # You s…" at bounding box center [471, 98] width 149 height 173
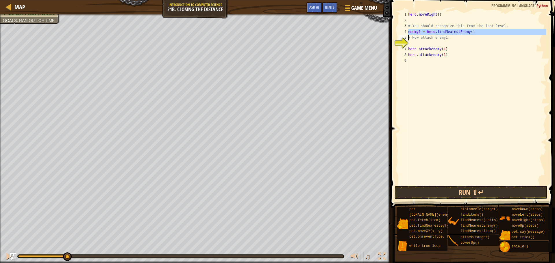
type textarea "enemy1 = hero.findNearestEnemy() # Now attack enemy1."
click at [411, 60] on div "hero . moveRight ( ) # You should recognize this from the last level. enemy1 = …" at bounding box center [476, 104] width 139 height 185
paste textarea "enemy1 = hero.findNearestEnemy()"
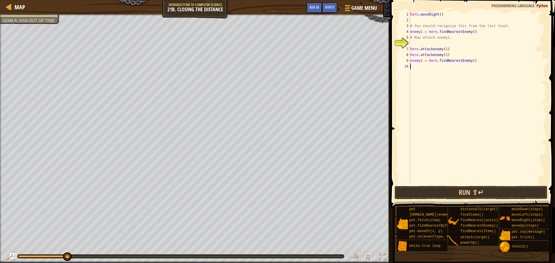
click at [422, 59] on div "hero . moveRight ( ) # You should recognize this from the last level. enemy1 = …" at bounding box center [477, 104] width 137 height 185
type textarea "enemy2 = hero.findNearestEnemy()"
click at [414, 66] on div "hero . moveRight ( ) # You should recognize this from the last level. enemy1 = …" at bounding box center [477, 104] width 137 height 185
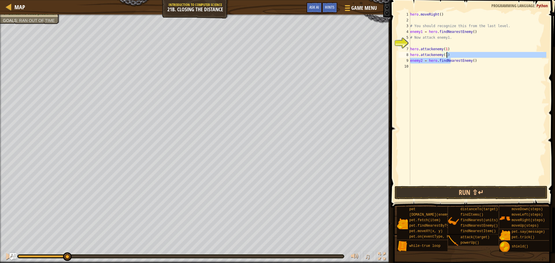
drag, startPoint x: 451, startPoint y: 58, endPoint x: 443, endPoint y: 55, distance: 8.4
click at [443, 55] on div "hero . moveRight ( ) # You should recognize this from the last level. enemy1 = …" at bounding box center [477, 104] width 137 height 185
click at [450, 54] on div "hero . moveRight ( ) # You should recognize this from the last level. enemy1 = …" at bounding box center [477, 98] width 137 height 173
type textarea "hero.attackenemy(1)"
drag, startPoint x: 449, startPoint y: 54, endPoint x: 399, endPoint y: 56, distance: 50.9
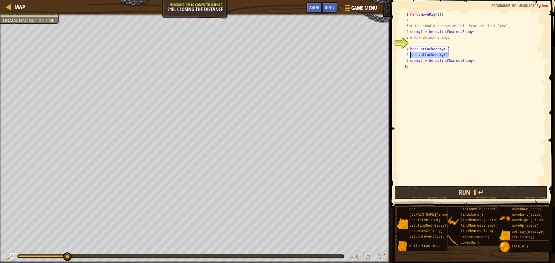
click at [399, 56] on div "hero.attackenemy(1) 1 2 3 4 5 6 7 8 9 10 hero . moveRight ( ) # You should reco…" at bounding box center [471, 98] width 149 height 173
click at [415, 70] on div "hero . moveRight ( ) # You should recognize this from the last level. enemy1 = …" at bounding box center [477, 104] width 137 height 185
paste textarea "hero.attackenemy(1)"
click at [443, 67] on div "hero . moveRight ( ) # You should recognize this from the last level. enemy1 = …" at bounding box center [477, 104] width 137 height 185
click at [441, 68] on div "hero . moveRight ( ) # You should recognize this from the last level. enemy1 = …" at bounding box center [477, 104] width 137 height 185
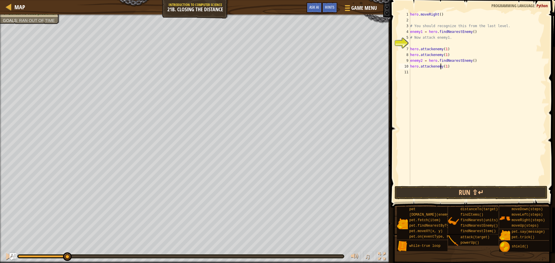
click at [443, 54] on div "hero . moveRight ( ) # You should recognize this from the last level. enemy1 = …" at bounding box center [477, 104] width 137 height 185
click at [443, 47] on div "hero . moveRight ( ) # You should recognize this from the last level. enemy1 = …" at bounding box center [477, 104] width 137 height 185
click at [442, 67] on div "hero . moveRight ( ) # You should recognize this from the last level. enemy1 = …" at bounding box center [477, 104] width 137 height 185
click at [463, 194] on button "Run ⇧↵" at bounding box center [471, 192] width 153 height 13
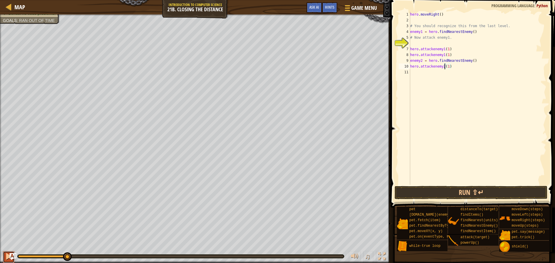
click at [4, 256] on button at bounding box center [9, 257] width 12 height 12
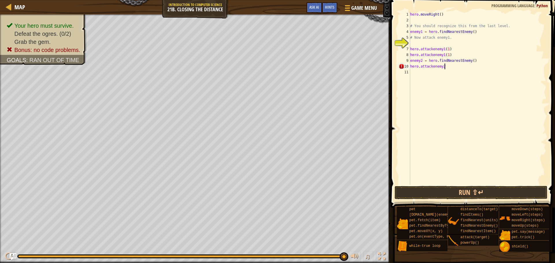
scroll to position [3, 5]
click at [450, 55] on div "hero . moveRight ( ) # You should recognize this from the last level. enemy1 = …" at bounding box center [477, 104] width 137 height 185
click at [450, 50] on div "hero . moveRight ( ) # You should recognize this from the last level. enemy1 = …" at bounding box center [477, 104] width 137 height 185
click at [523, 195] on button "Run ⇧↵" at bounding box center [471, 192] width 153 height 13
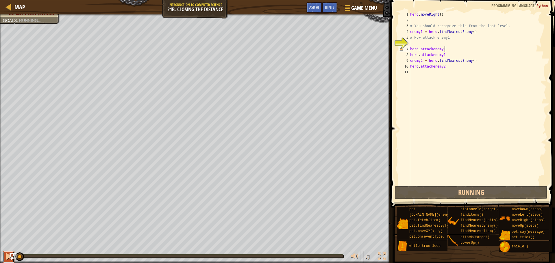
click at [6, 256] on div at bounding box center [9, 257] width 8 height 8
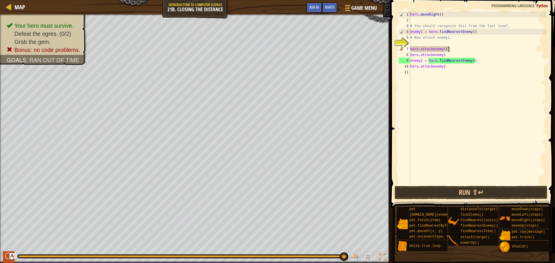
scroll to position [3, 5]
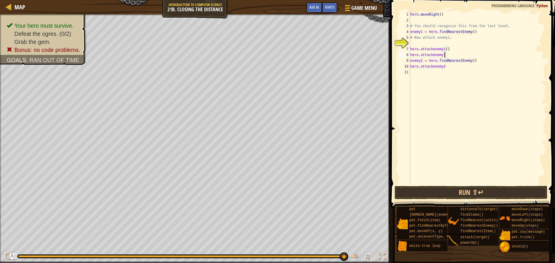
click at [445, 55] on div "hero . moveRight ( ) # You should recognize this from the last level. enemy1 = …" at bounding box center [477, 104] width 137 height 185
click at [448, 67] on div "hero . moveRight ( ) # You should recognize this from the last level. enemy1 = …" at bounding box center [477, 104] width 137 height 185
click at [445, 68] on div "hero . moveRight ( ) # You should recognize this from the last level. enemy1 = …" at bounding box center [477, 104] width 137 height 185
click at [474, 195] on button "Run ⇧↵" at bounding box center [471, 192] width 153 height 13
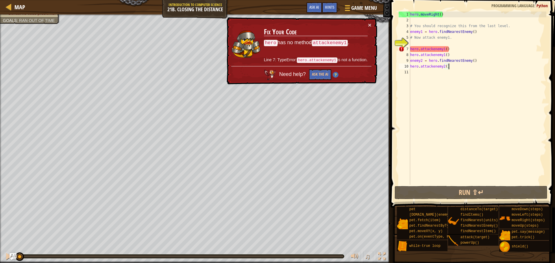
click at [432, 48] on div "hero . moveRight ( ) # You should recognize this from the last level. enemy1 = …" at bounding box center [477, 104] width 137 height 185
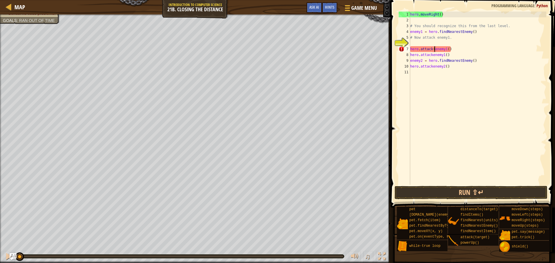
scroll to position [3, 3]
click at [448, 49] on div "hero . moveRight ( ) # You should recognize this from the last level. enemy1 = …" at bounding box center [477, 104] width 137 height 185
click at [446, 68] on div "hero . moveRight ( ) # You should recognize this from the last level. enemy1 = …" at bounding box center [477, 104] width 137 height 185
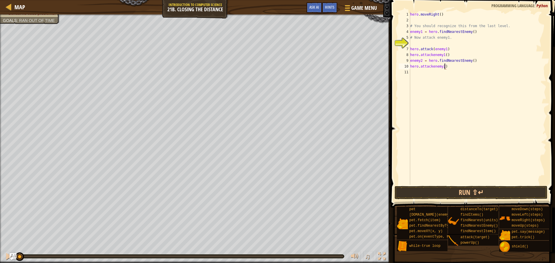
click at [433, 66] on div "hero . moveRight ( ) # You should recognize this from the last level. enemy1 = …" at bounding box center [477, 104] width 137 height 185
click at [447, 55] on div "hero . moveRight ( ) # You should recognize this from the last level. enemy1 = …" at bounding box center [477, 104] width 137 height 185
click at [433, 55] on div "hero . moveRight ( ) # You should recognize this from the last level. enemy1 = …" at bounding box center [477, 104] width 137 height 185
drag, startPoint x: 447, startPoint y: 67, endPoint x: 401, endPoint y: 66, distance: 46.5
click at [401, 66] on div "hero.attack(enemy1) 1 2 3 4 5 6 7 8 9 10 11 hero . moveRight ( ) # You should r…" at bounding box center [471, 98] width 149 height 173
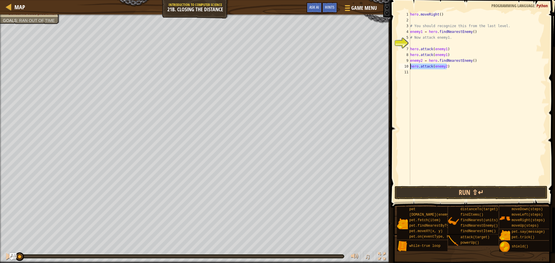
type textarea "hero.attack(enemy2)"
drag, startPoint x: 449, startPoint y: 66, endPoint x: 403, endPoint y: 65, distance: 45.7
click at [403, 65] on div "hero.attack(enemy2) 1 2 3 4 5 6 7 8 9 10 11 hero . moveRight ( ) # You should r…" at bounding box center [471, 98] width 149 height 173
drag, startPoint x: 409, startPoint y: 70, endPoint x: 413, endPoint y: 72, distance: 4.4
click at [411, 71] on div "hero.attack(enemy2) 1 2 3 4 5 6 7 8 9 10 11 hero . moveRight ( ) # You should r…" at bounding box center [471, 98] width 149 height 173
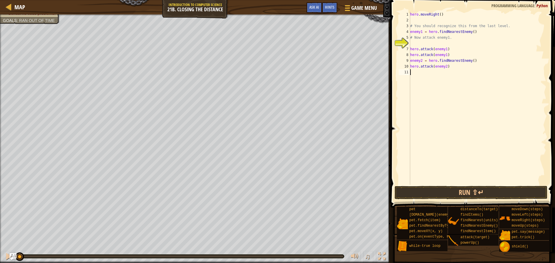
click at [412, 71] on div "hero . moveRight ( ) # You should recognize this from the last level. enemy1 = …" at bounding box center [477, 104] width 137 height 185
paste textarea "hero.attack(enemy2)"
type textarea "hero.attack(enemy2)"
click at [450, 190] on button "Run ⇧↵" at bounding box center [471, 192] width 153 height 13
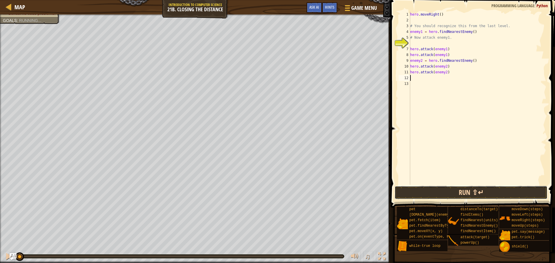
click at [474, 191] on button "Run ⇧↵" at bounding box center [471, 192] width 153 height 13
click at [497, 188] on button "Running" at bounding box center [471, 192] width 153 height 13
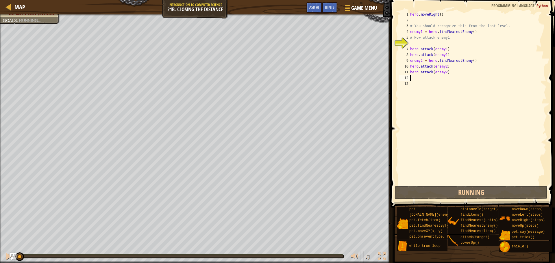
click at [2, 259] on div "♫" at bounding box center [195, 255] width 390 height 17
click at [8, 256] on div at bounding box center [9, 257] width 8 height 8
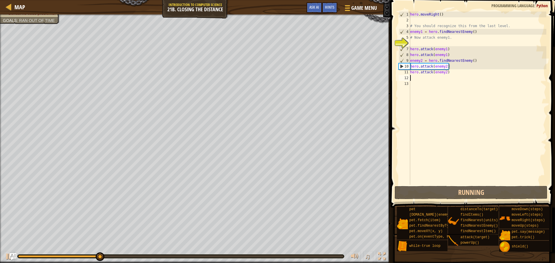
click at [411, 59] on div "hero . moveRight ( ) # You should recognize this from the last level. enemy1 = …" at bounding box center [477, 104] width 137 height 185
type textarea "enemy2 = hero.findNearestEnemy()"
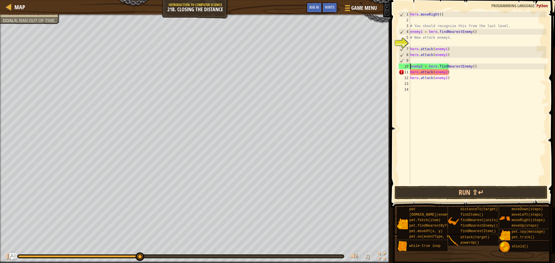
click at [413, 61] on div "hero . moveRight ( ) # You should recognize this from the last level. enemy1 = …" at bounding box center [477, 104] width 137 height 185
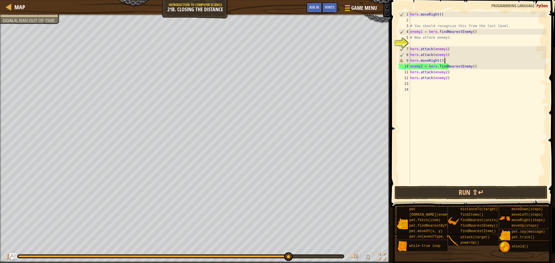
scroll to position [3, 5]
click at [458, 189] on button "Run ⇧↵" at bounding box center [471, 192] width 153 height 13
click at [505, 191] on button "Run ⇧↵" at bounding box center [471, 192] width 153 height 13
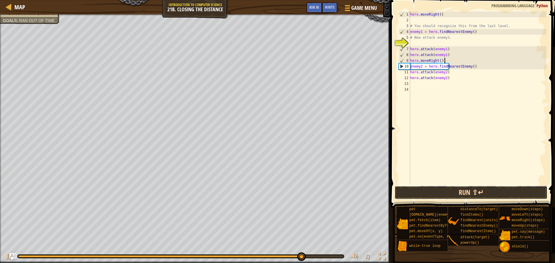
click at [505, 191] on button "Run ⇧↵" at bounding box center [471, 192] width 153 height 13
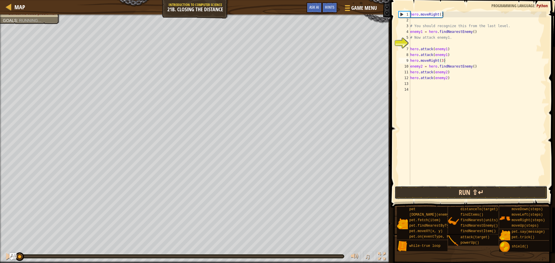
click at [505, 191] on button "Run ⇧↵" at bounding box center [471, 192] width 153 height 13
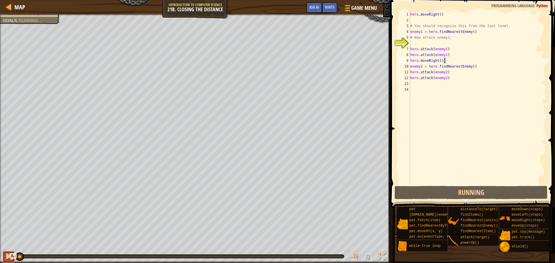
click at [7, 257] on div at bounding box center [9, 257] width 8 height 8
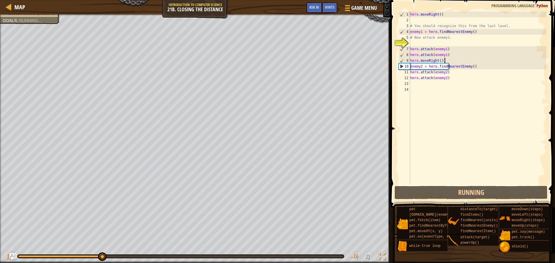
click at [410, 63] on div "hero . moveRight ( ) # You should recognize this from the last level. enemy1 = …" at bounding box center [477, 104] width 137 height 185
click at [409, 55] on div "8" at bounding box center [404, 55] width 11 height 6
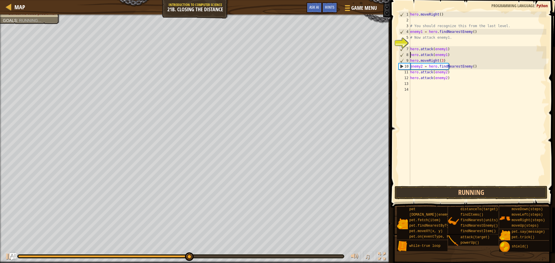
click at [410, 61] on div "9" at bounding box center [404, 61] width 11 height 6
type textarea "hero.moveRight(3)"
click at [410, 60] on div "hero . moveRight ( ) # You should recognize this from the last level. enemy1 = …" at bounding box center [477, 104] width 137 height 185
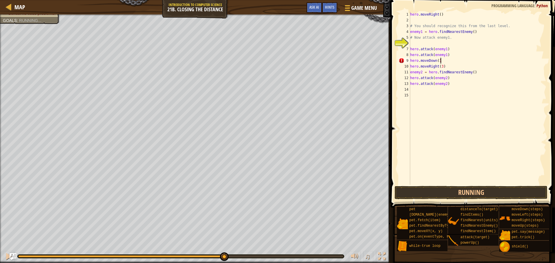
scroll to position [3, 4]
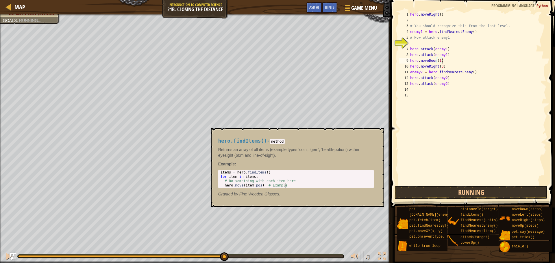
type textarea "hero.moveDown(1)"
click at [466, 190] on button "Running" at bounding box center [471, 192] width 153 height 13
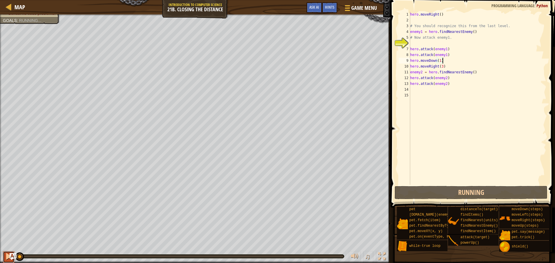
click at [5, 260] on div at bounding box center [9, 257] width 8 height 8
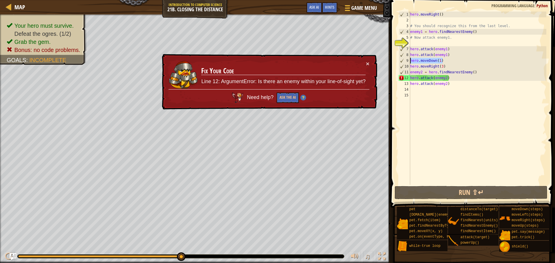
drag, startPoint x: 447, startPoint y: 61, endPoint x: 412, endPoint y: 58, distance: 35.1
click at [408, 60] on div "hero.moveDown(1) 1 2 3 4 5 6 7 8 9 10 11 12 13 14 15 hero . moveRight ( ) # You…" at bounding box center [471, 98] width 149 height 173
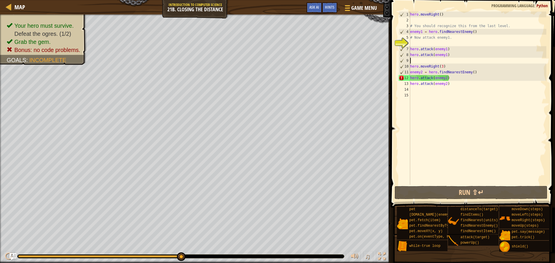
scroll to position [3, 0]
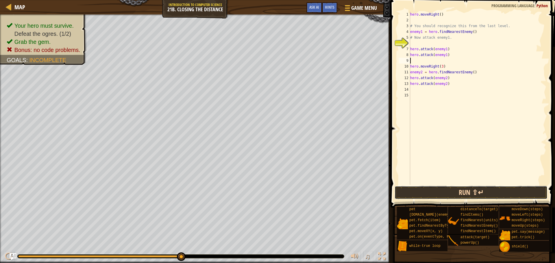
click at [473, 194] on button "Run ⇧↵" at bounding box center [471, 192] width 153 height 13
click at [455, 101] on div "hero . moveRight ( ) # You should recognize this from the last level. enemy1 = …" at bounding box center [477, 104] width 137 height 185
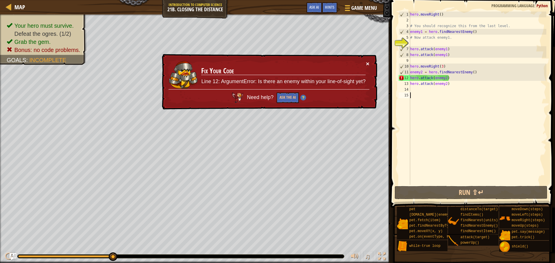
click at [367, 65] on button "×" at bounding box center [367, 64] width 3 height 6
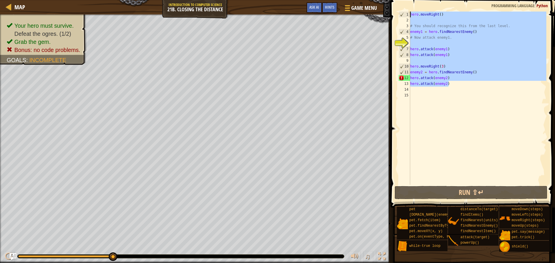
drag, startPoint x: 458, startPoint y: 85, endPoint x: 402, endPoint y: 9, distance: 94.3
click at [402, 9] on div "1 2 3 4 5 6 7 8 9 10 11 12 13 14 15 hero . moveRight ( ) # You should recognize…" at bounding box center [472, 115] width 166 height 225
type textarea "hero.moveRight()"
